Goal: Complete application form

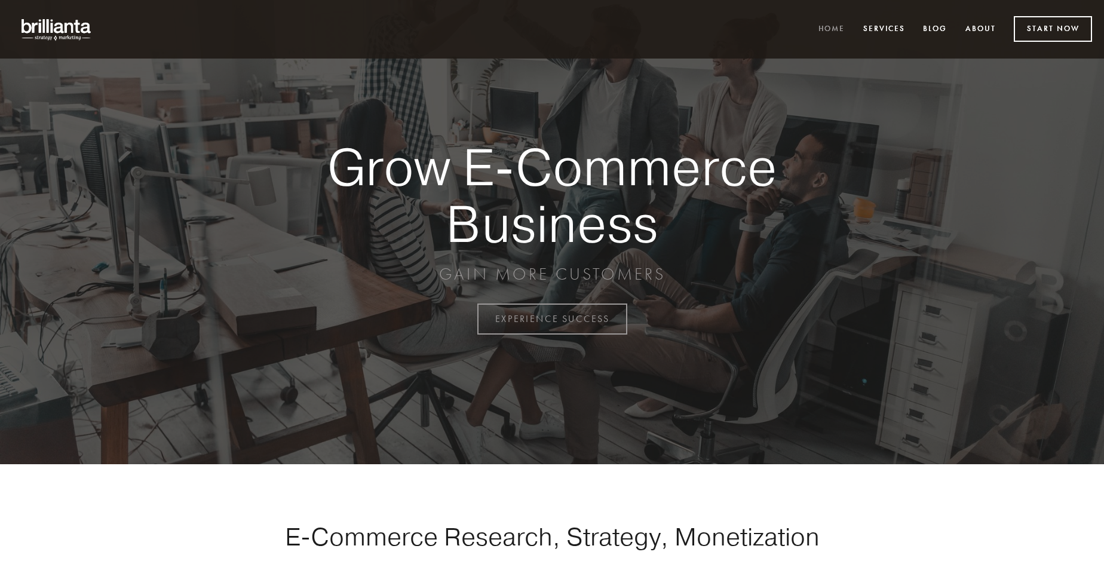
scroll to position [3132, 0]
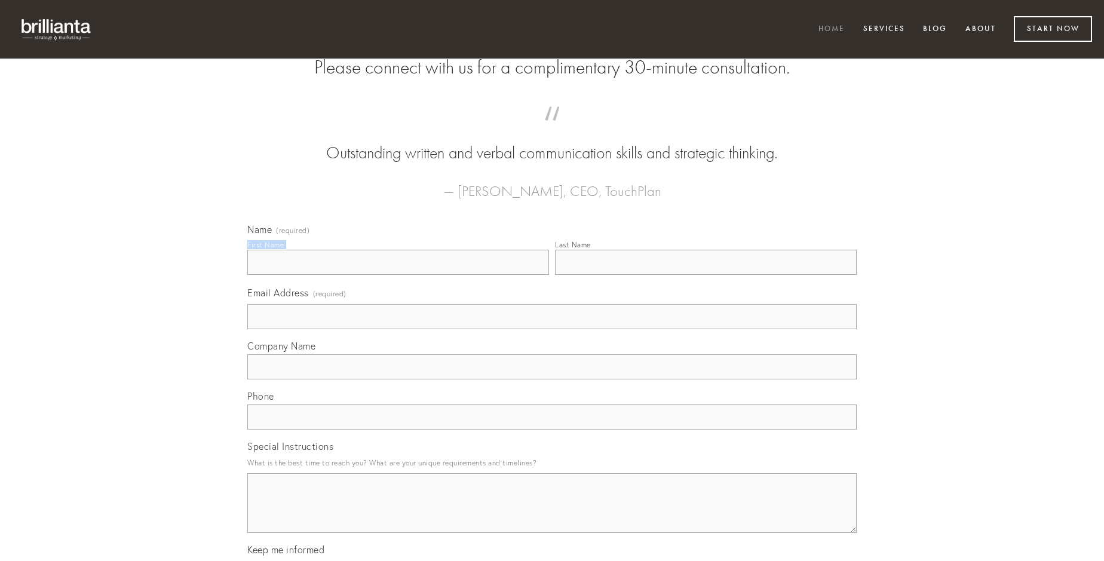
type input "[PERSON_NAME] PhD"
click at [706, 275] on input "Last Name" at bounding box center [706, 262] width 302 height 25
type input "[PERSON_NAME] PhD"
click at [552, 329] on input "Email Address (required)" at bounding box center [551, 316] width 609 height 25
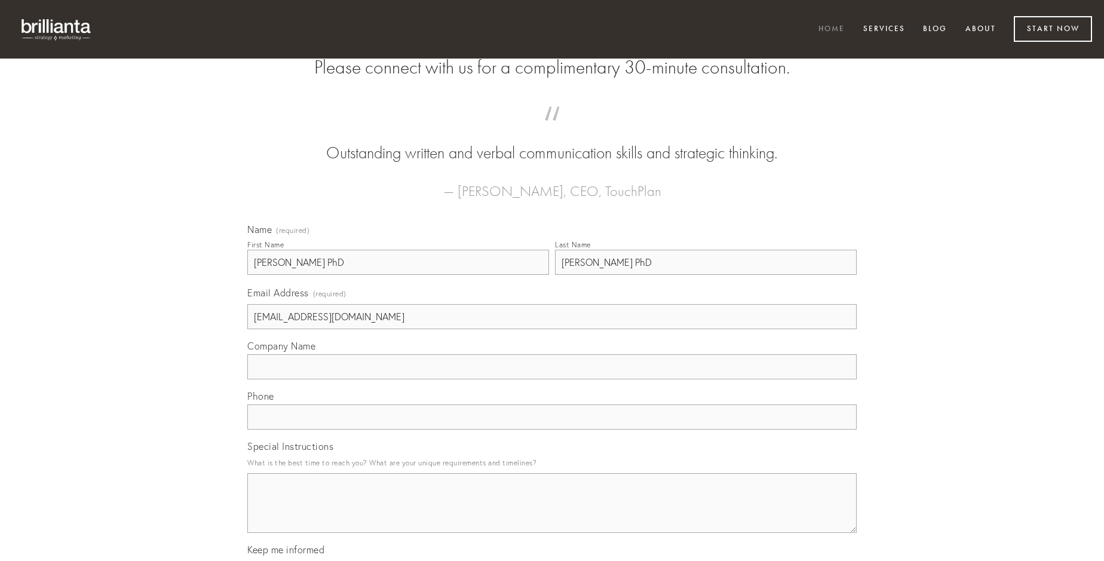
type input "[EMAIL_ADDRESS][DOMAIN_NAME]"
click at [552, 379] on input "Company Name" at bounding box center [551, 366] width 609 height 25
type input "undique"
click at [552, 430] on input "text" at bounding box center [551, 417] width 609 height 25
click at [552, 514] on textarea "Special Instructions" at bounding box center [551, 503] width 609 height 60
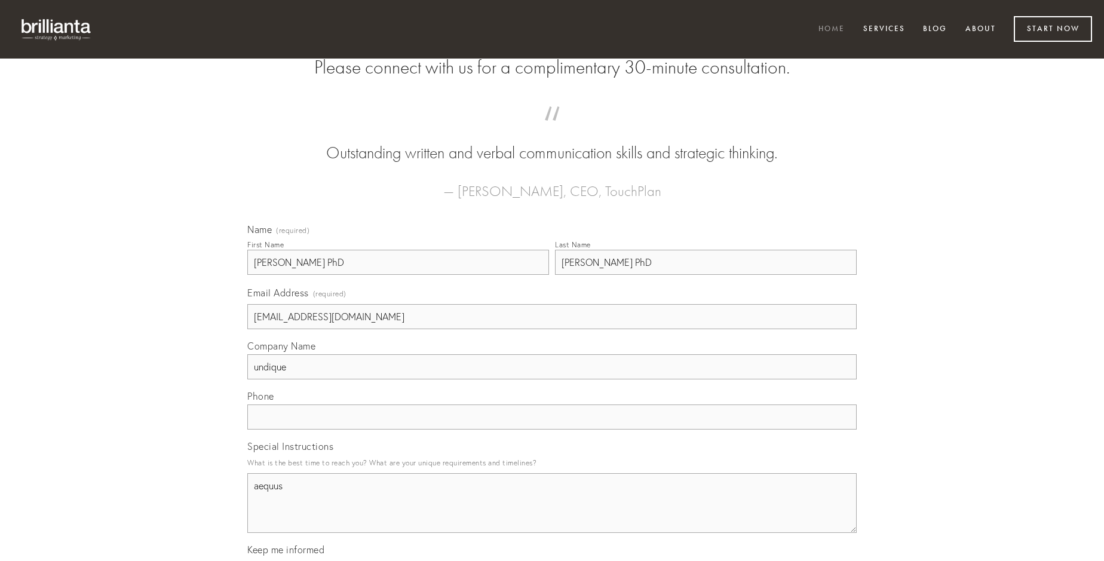
type textarea "aequus"
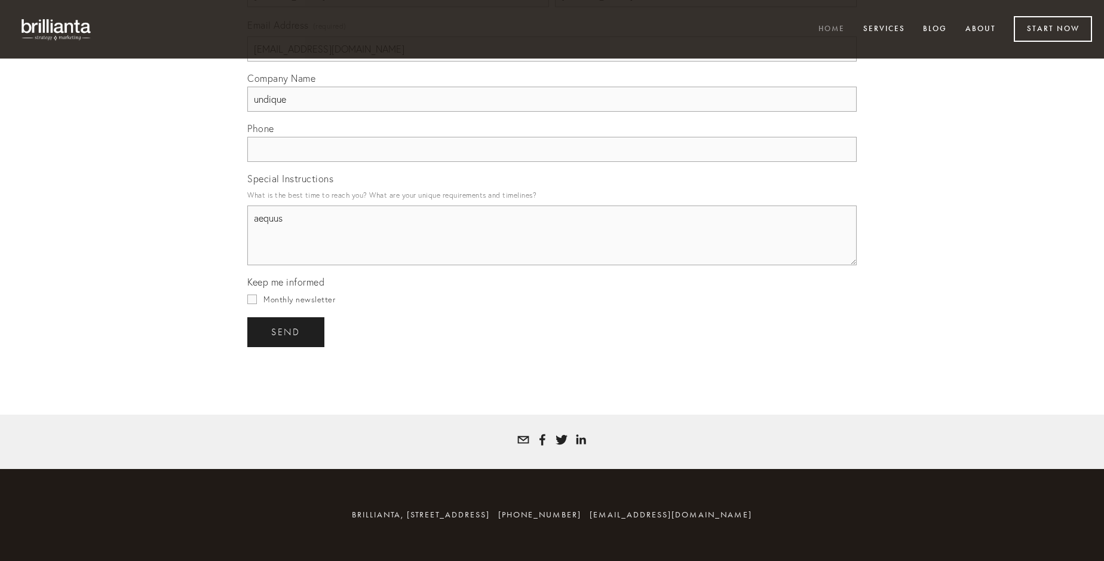
click at [287, 332] on span "send" at bounding box center [285, 332] width 29 height 11
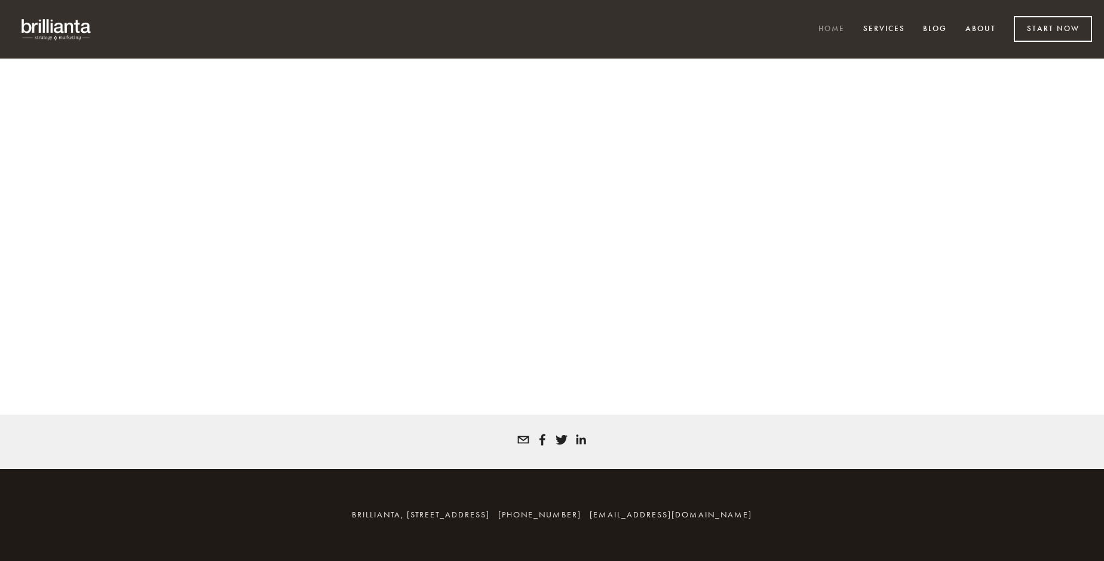
scroll to position [3116, 0]
